Goal: Communication & Community: Answer question/provide support

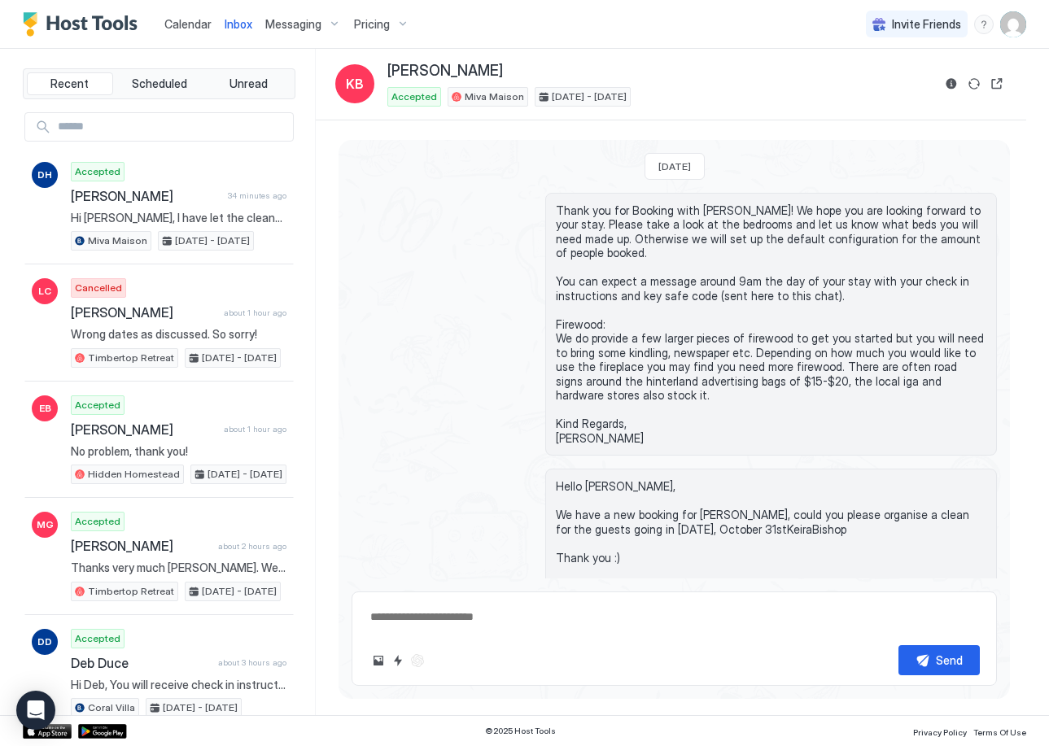
scroll to position [101, 0]
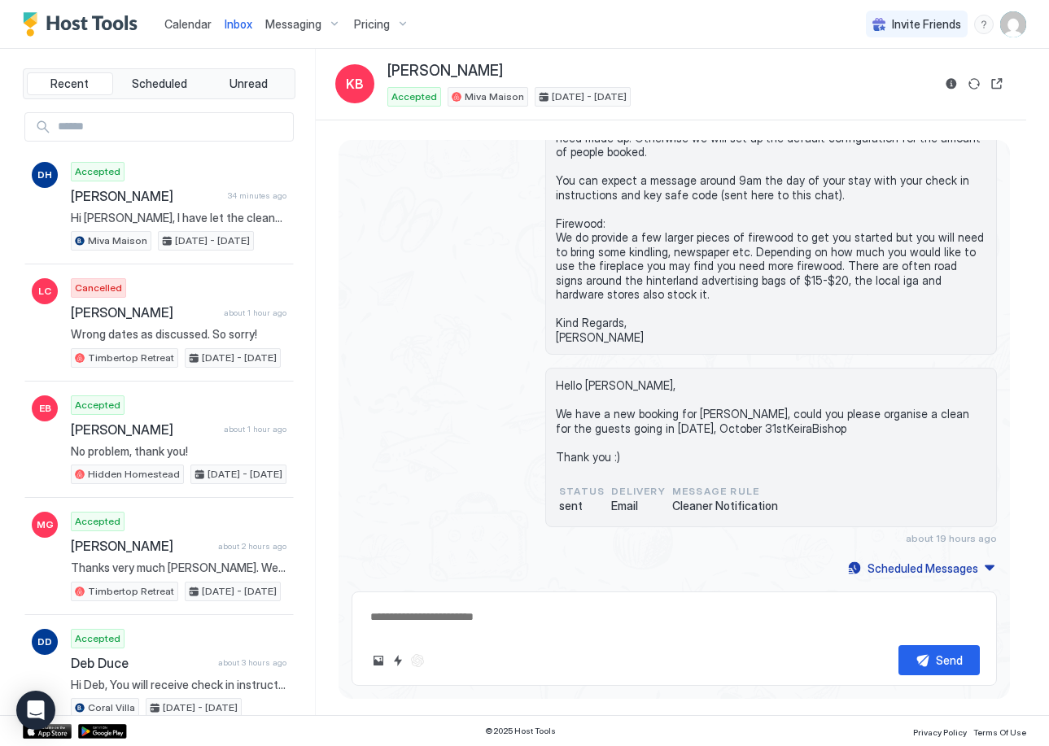
click at [194, 32] on link "Calendar" at bounding box center [187, 23] width 47 height 17
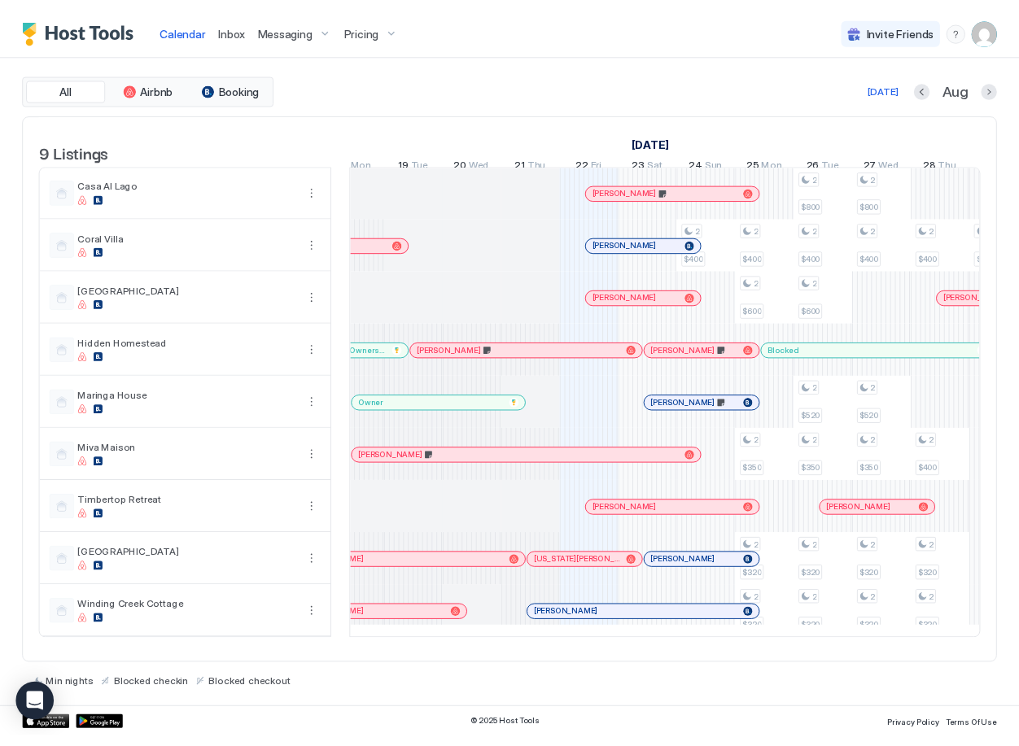
scroll to position [0, 688]
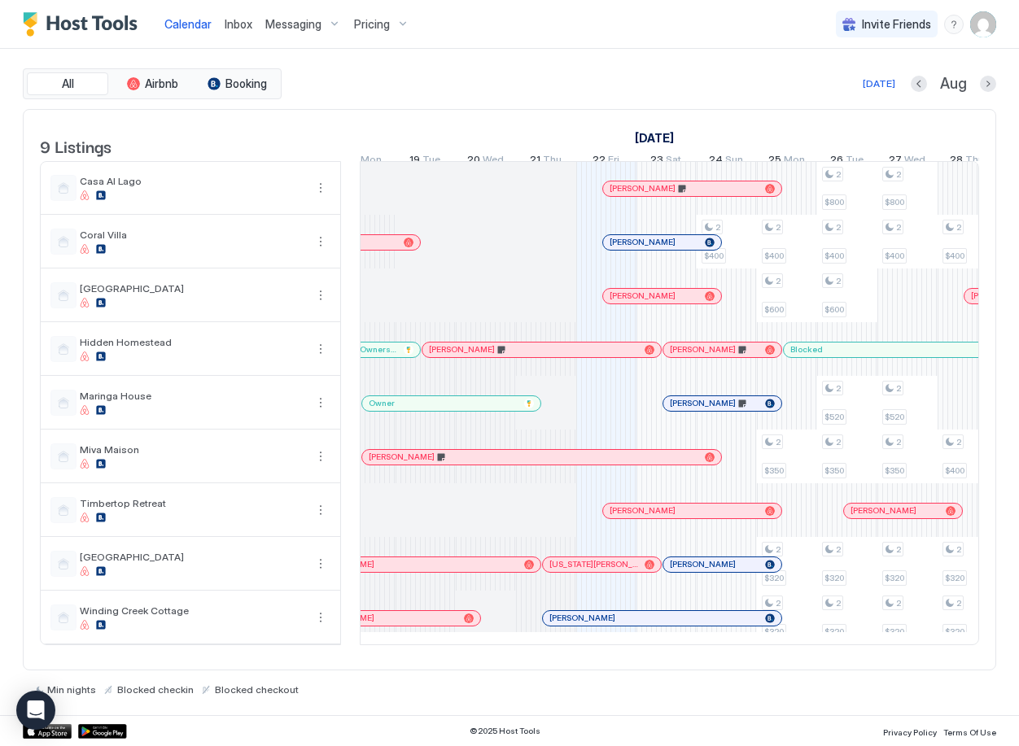
click at [243, 28] on span "Inbox" at bounding box center [239, 24] width 28 height 14
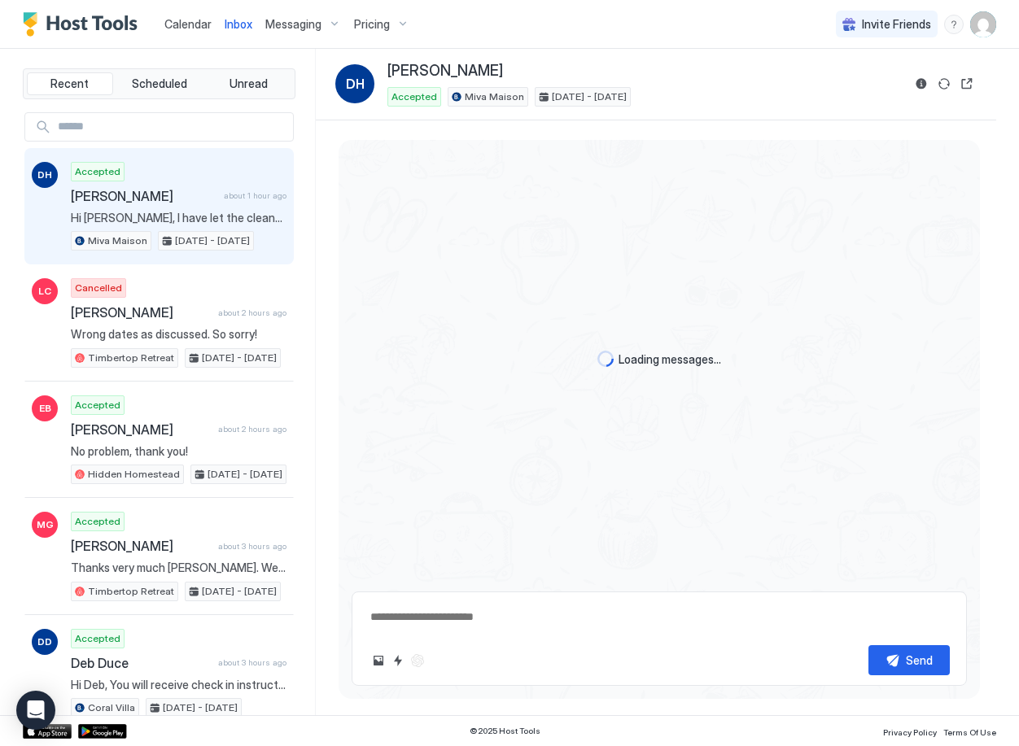
scroll to position [412, 0]
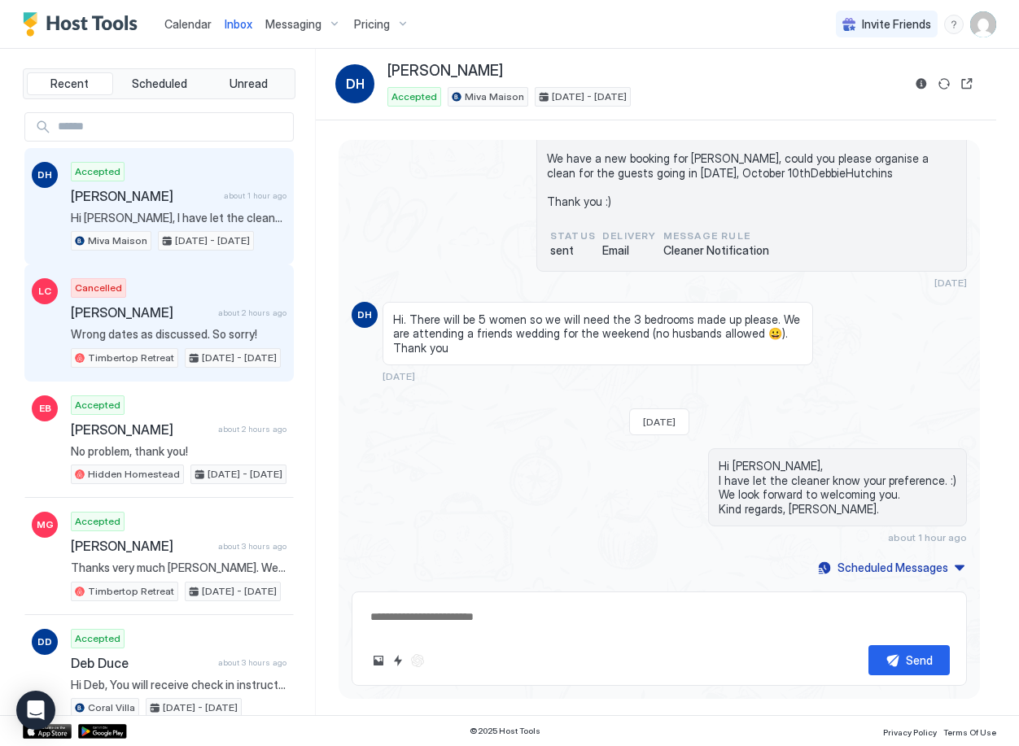
click at [179, 314] on span "[PERSON_NAME]" at bounding box center [141, 312] width 141 height 16
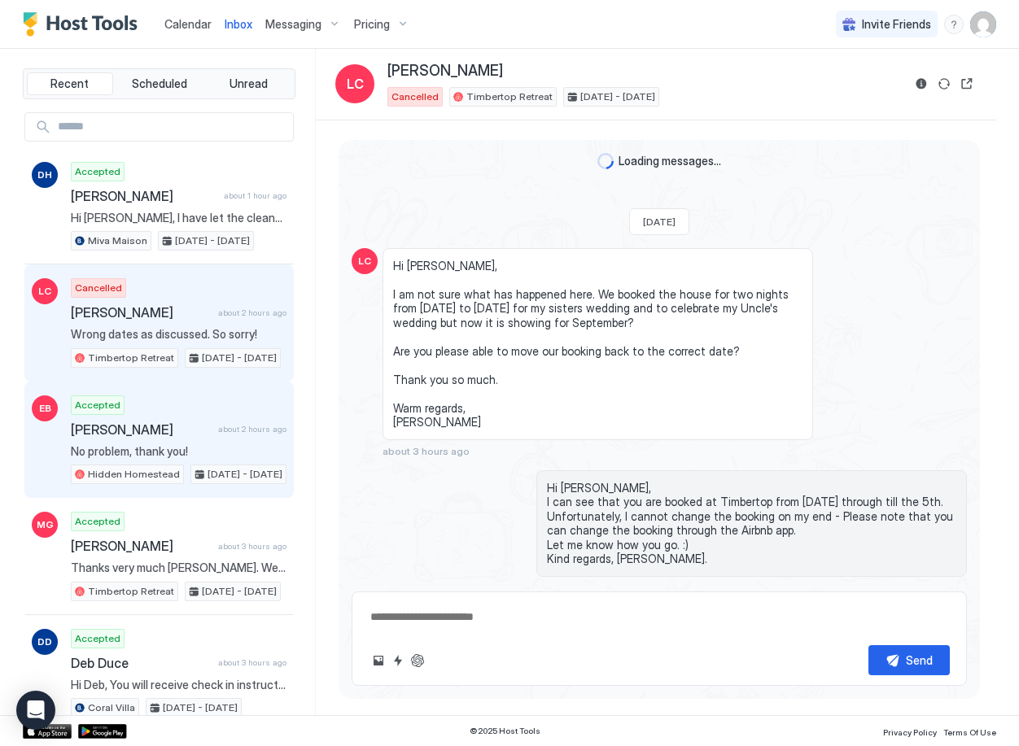
scroll to position [579, 0]
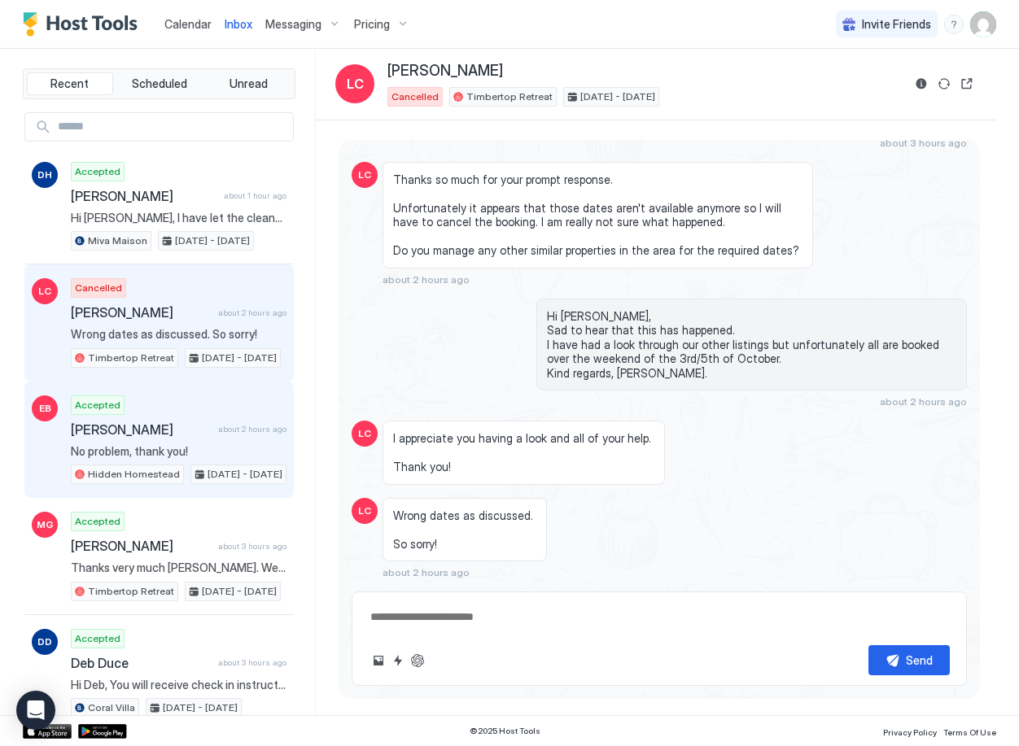
click at [142, 452] on span "No problem, thank you!" at bounding box center [179, 451] width 216 height 15
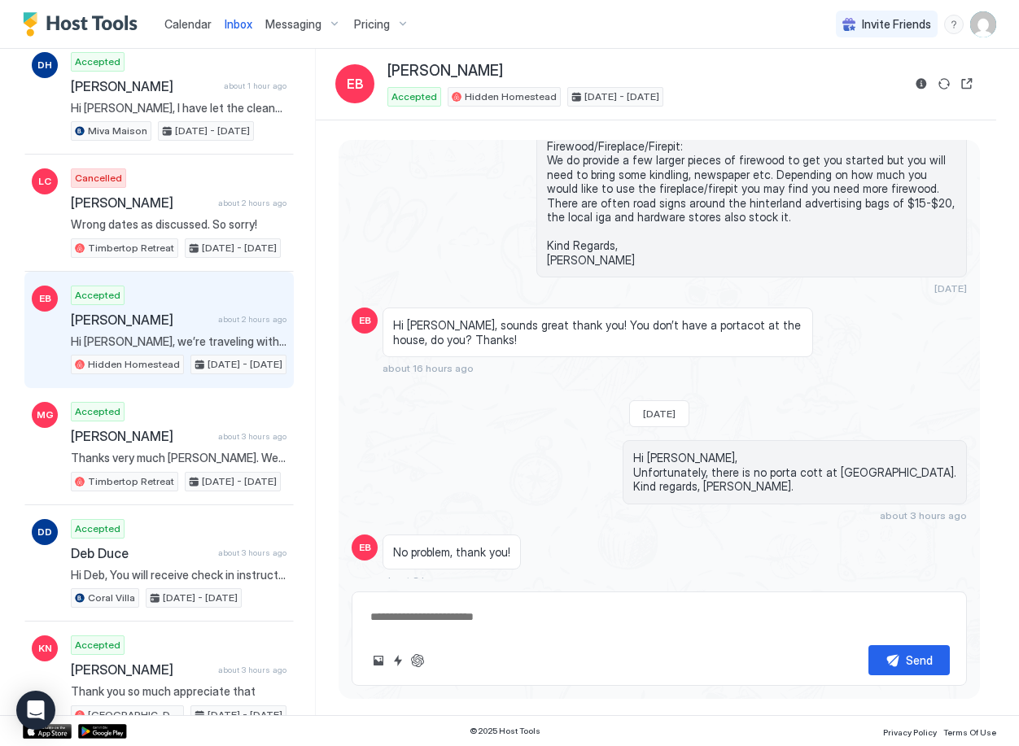
scroll to position [109, 0]
click at [189, 27] on span "Calendar" at bounding box center [187, 24] width 47 height 14
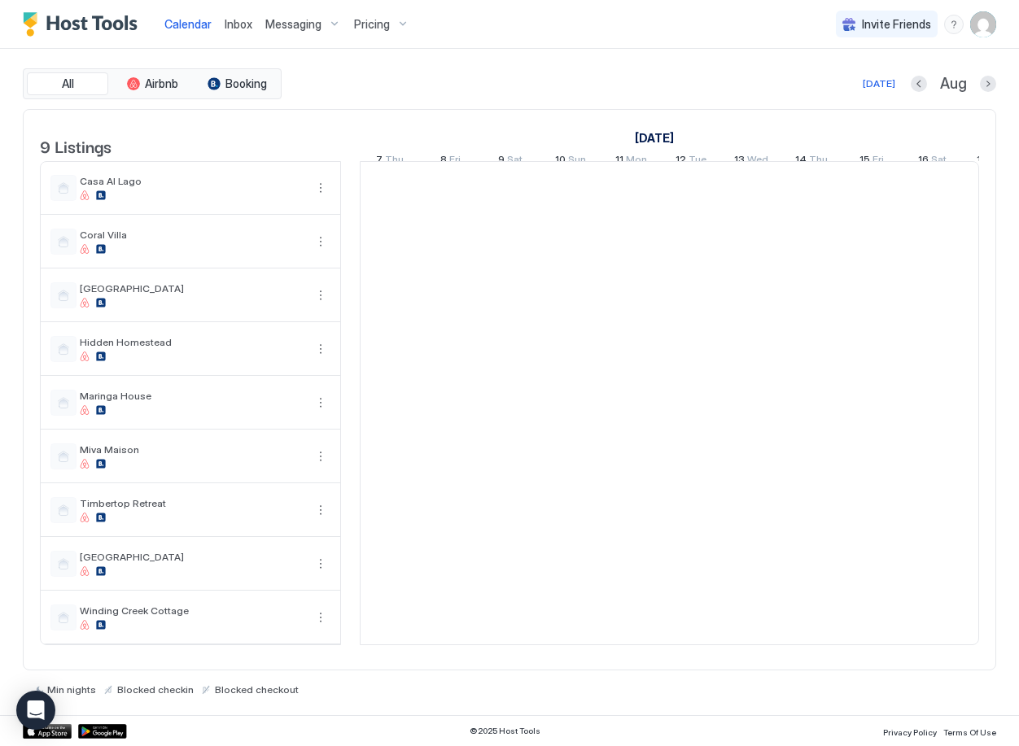
scroll to position [0, 904]
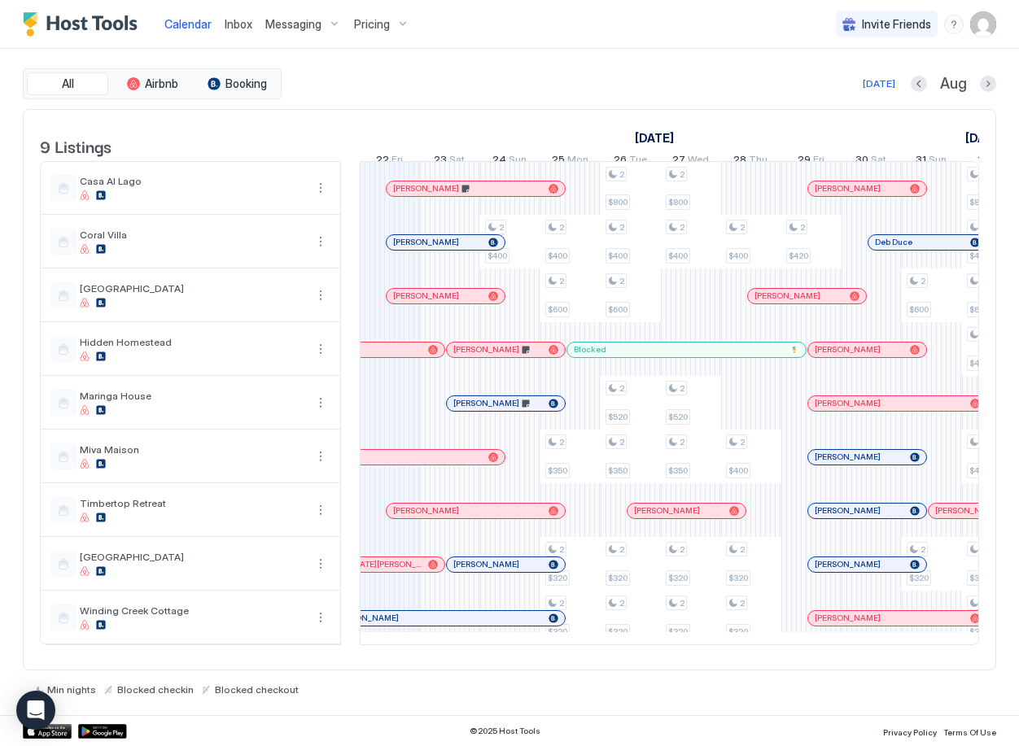
click at [246, 26] on span "Inbox" at bounding box center [239, 24] width 28 height 14
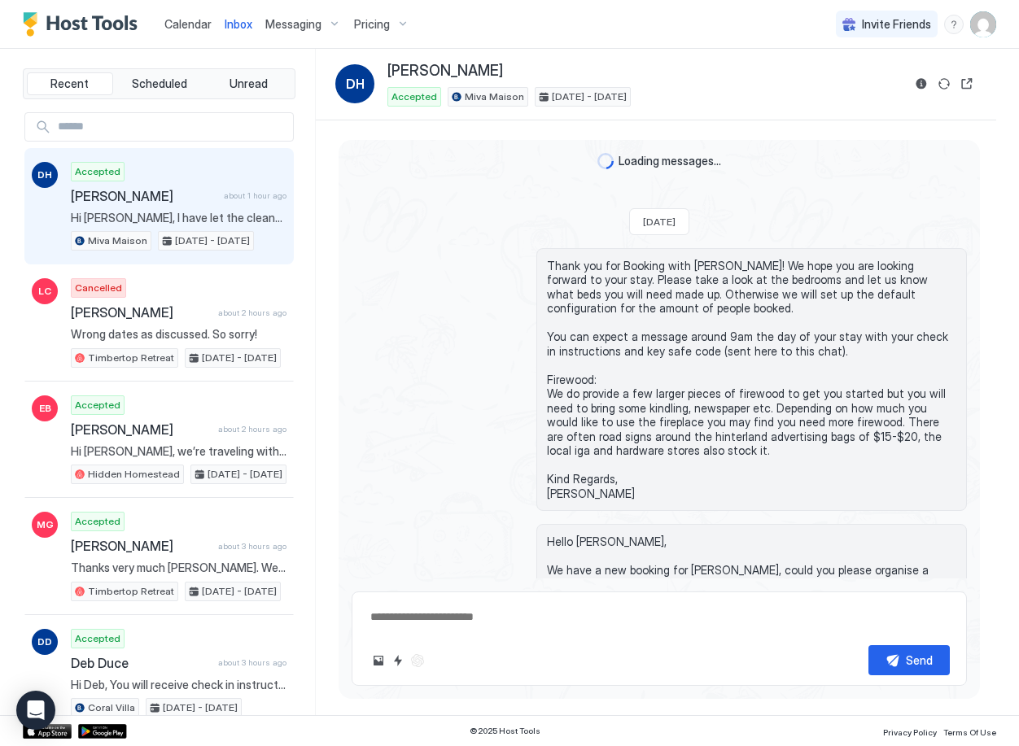
scroll to position [412, 0]
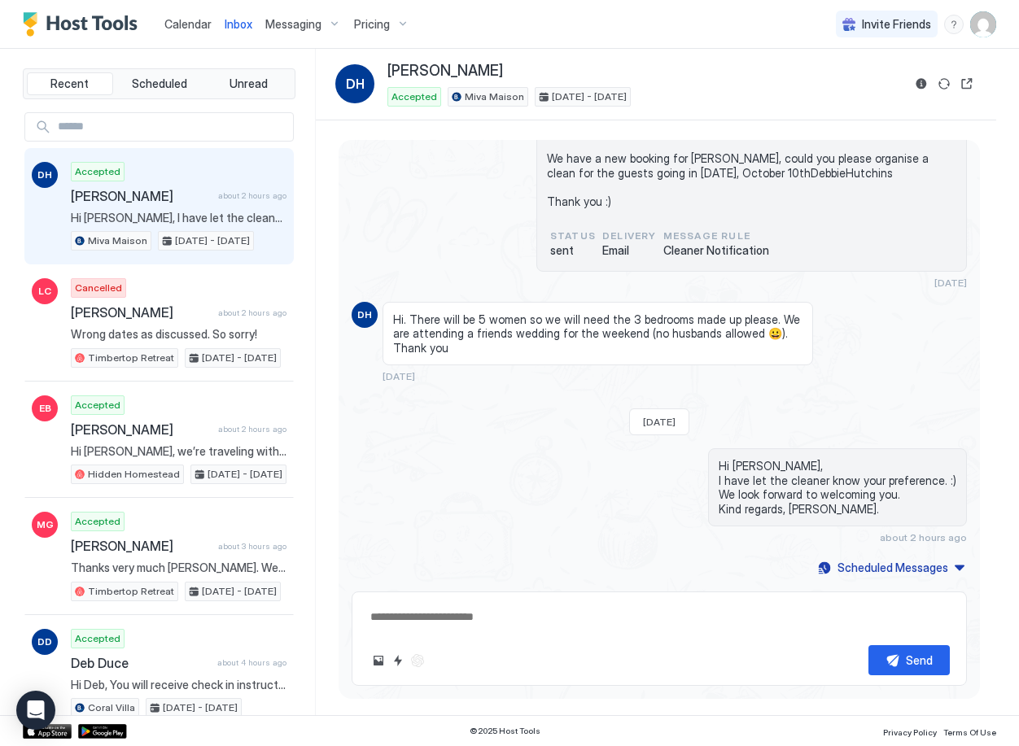
type textarea "*"
click at [179, 28] on span "Calendar" at bounding box center [187, 24] width 47 height 14
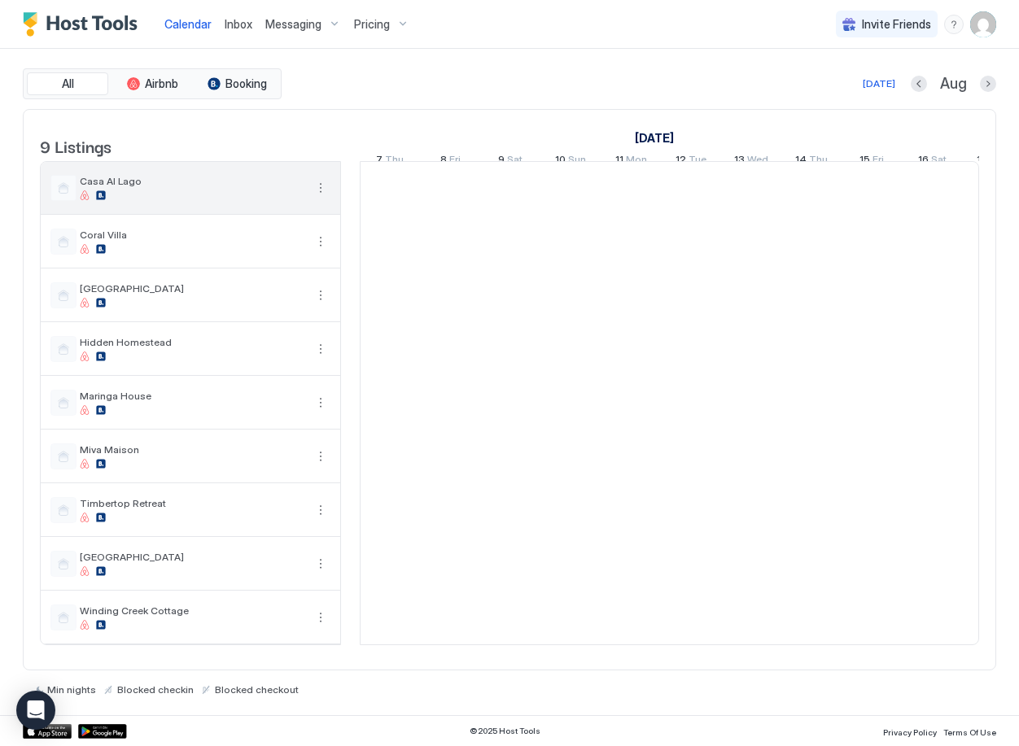
scroll to position [0, 904]
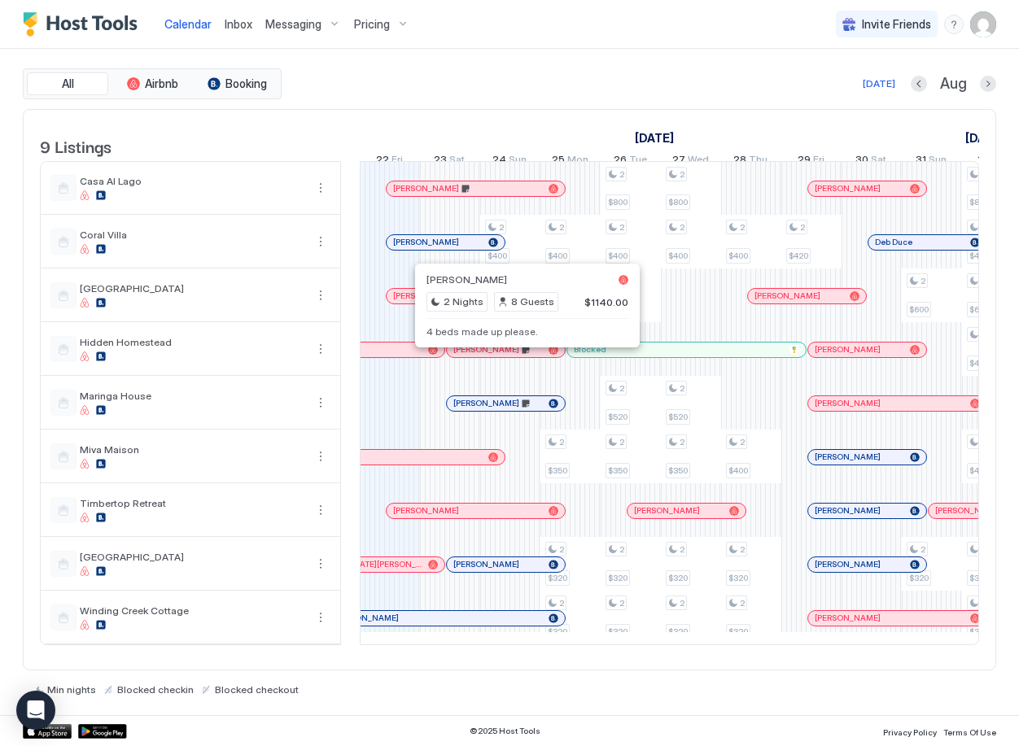
click at [521, 356] on div at bounding box center [520, 349] width 13 height 13
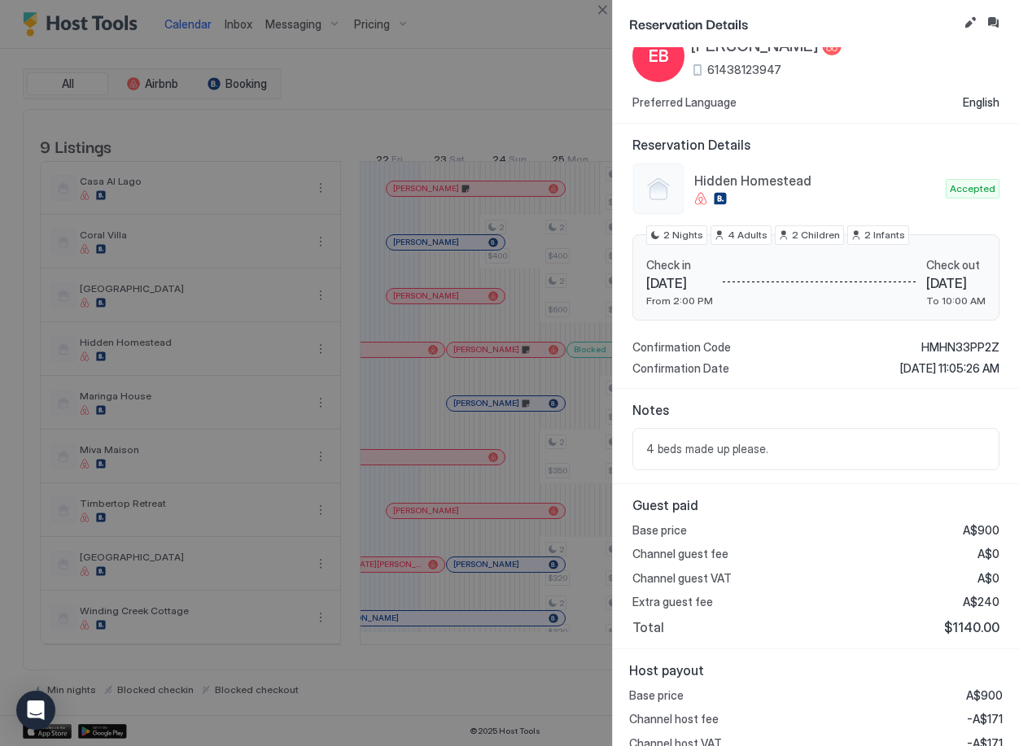
scroll to position [0, 0]
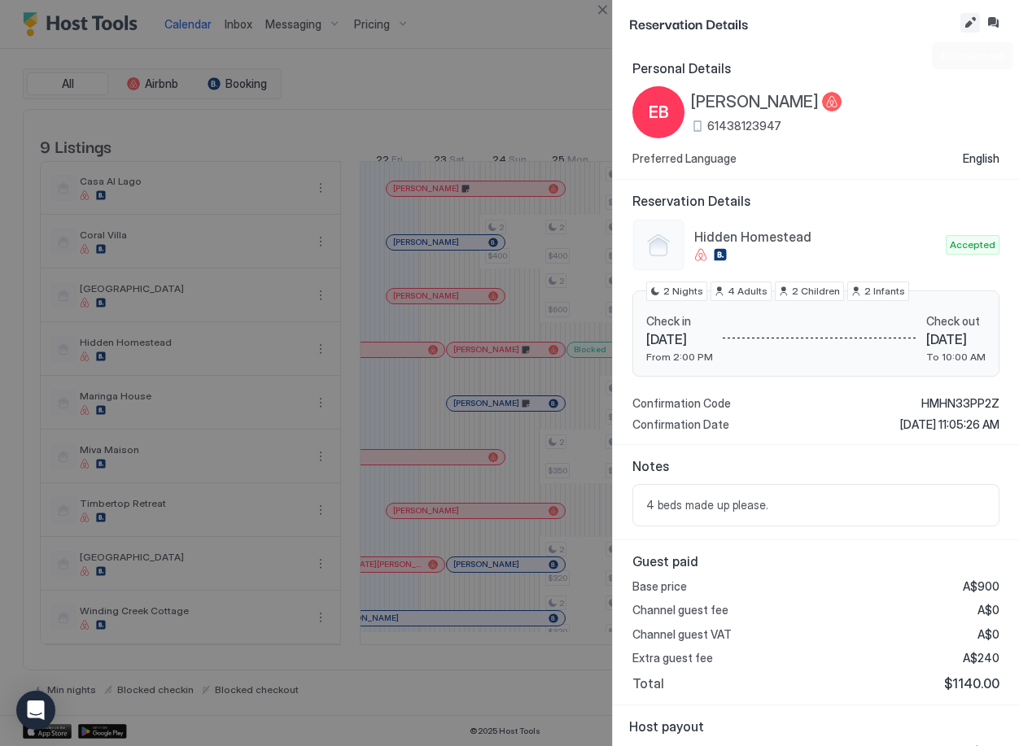
click at [968, 20] on button "Edit reservation" at bounding box center [970, 23] width 20 height 20
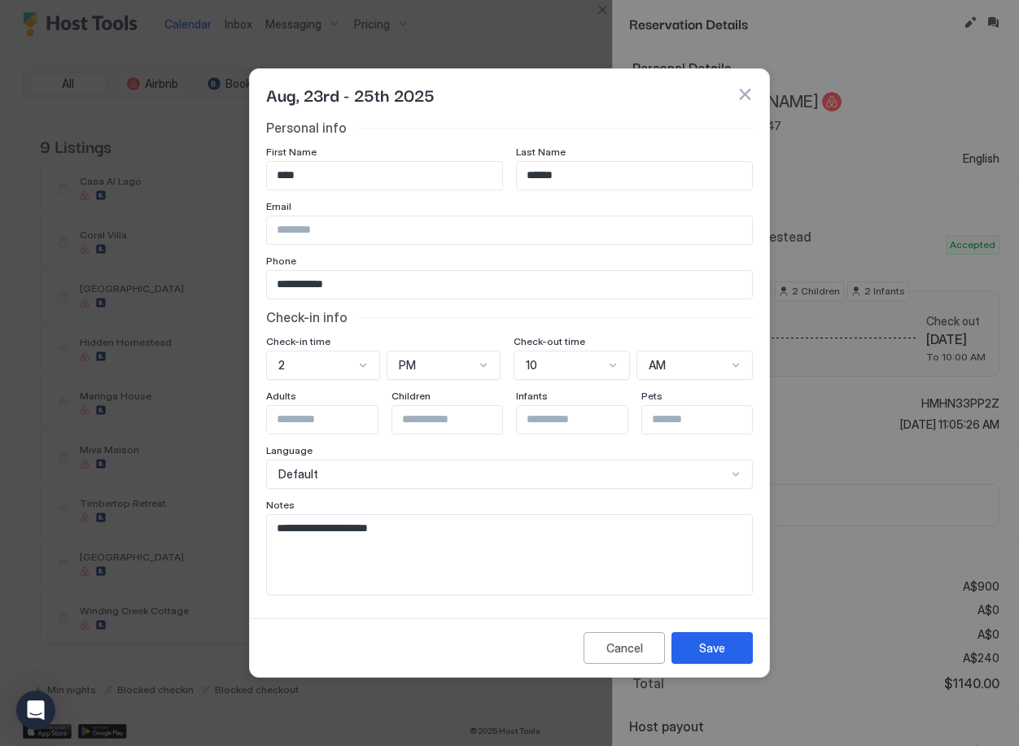
click at [409, 556] on textarea "**********" at bounding box center [509, 555] width 485 height 80
type textarea "**********"
click at [723, 648] on div "Save" at bounding box center [712, 648] width 26 height 17
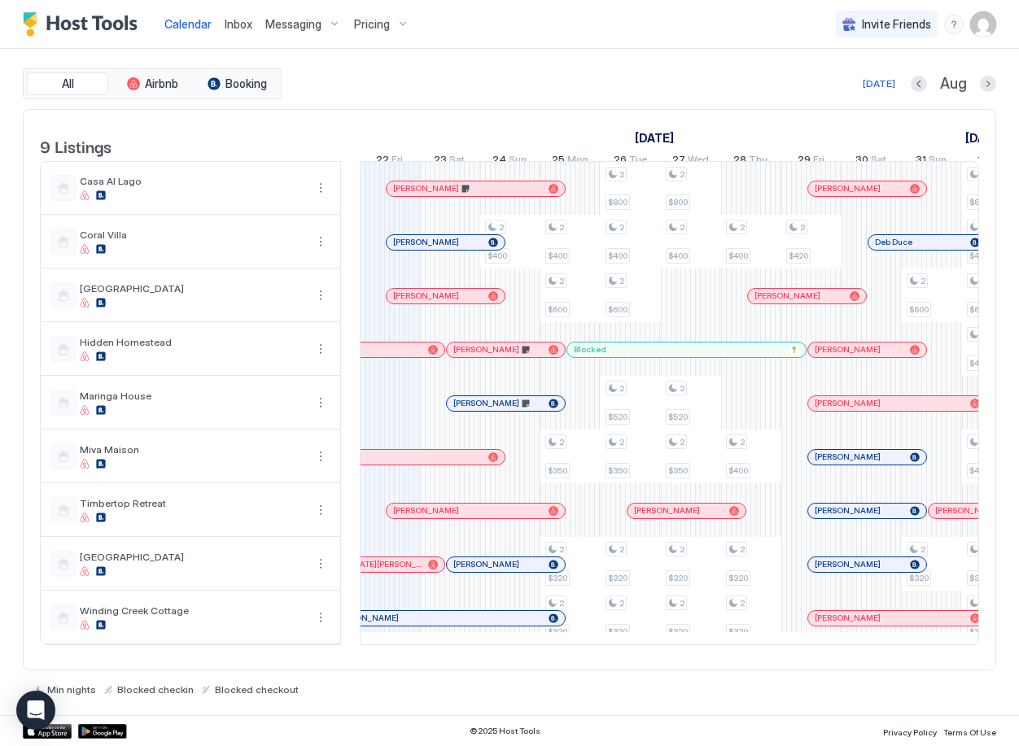
click at [455, 410] on div at bounding box center [454, 403] width 13 height 13
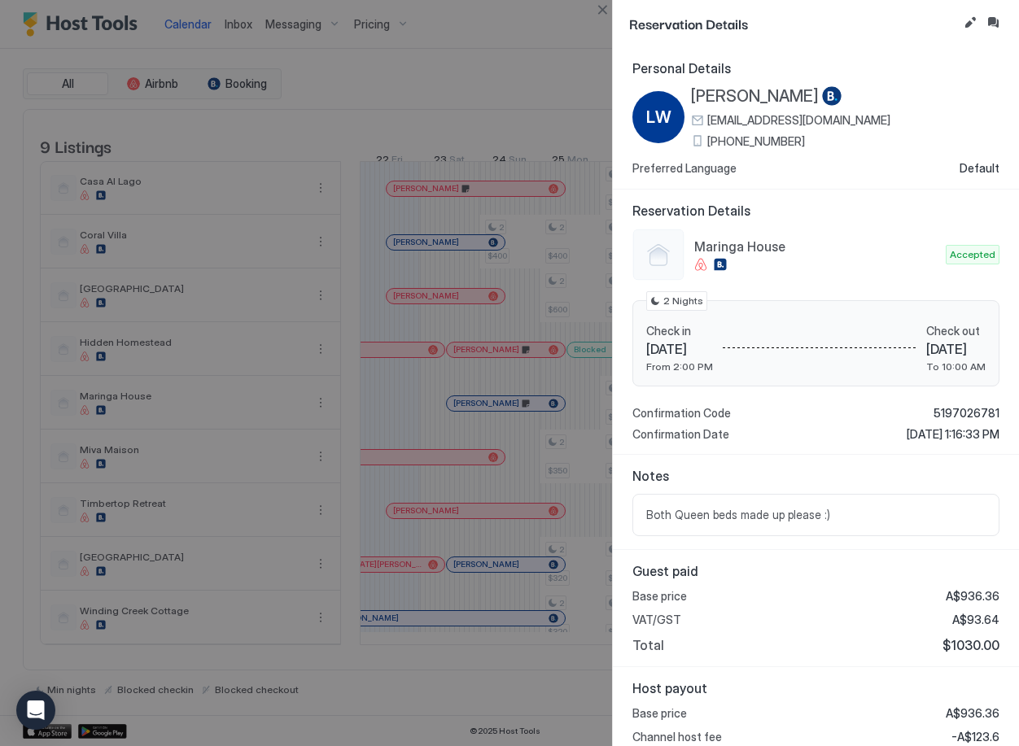
click at [455, 415] on div at bounding box center [509, 373] width 1019 height 746
click at [603, 7] on button "Close" at bounding box center [602, 10] width 20 height 20
